Goal: Task Accomplishment & Management: Use online tool/utility

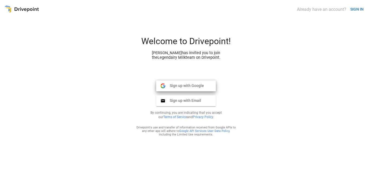
click at [180, 87] on span "Sign up with Google" at bounding box center [184, 85] width 38 height 5
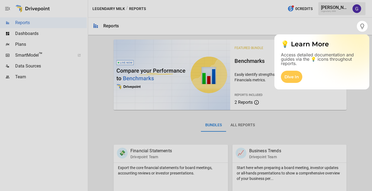
click at [29, 67] on div at bounding box center [186, 111] width 372 height 159
click at [329, 29] on div at bounding box center [178, 95] width 356 height 191
click at [295, 77] on div "Dive In" at bounding box center [291, 77] width 21 height 12
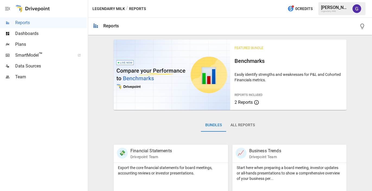
click at [22, 68] on span "Data Sources" at bounding box center [51, 66] width 72 height 7
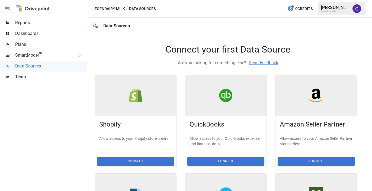
click at [133, 160] on button "Connect" at bounding box center [135, 161] width 77 height 9
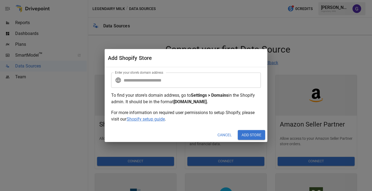
click at [137, 80] on input "Enter your store’s domain address" at bounding box center [192, 80] width 137 height 15
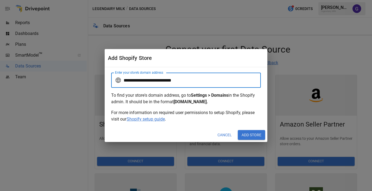
type input "**********"
click at [252, 135] on button "Add Store" at bounding box center [251, 135] width 27 height 10
